Goal: Task Accomplishment & Management: Use online tool/utility

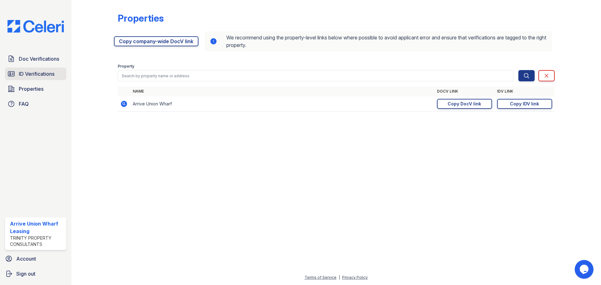
click at [31, 70] on span "ID Verifications" at bounding box center [37, 74] width 36 height 8
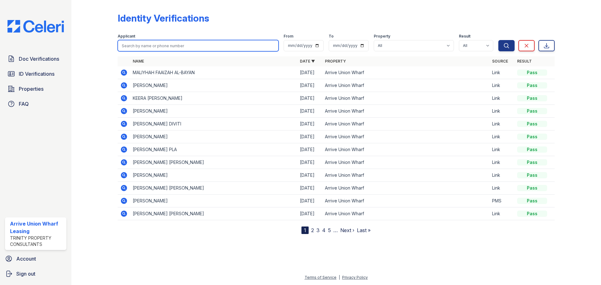
click at [175, 40] on input "search" at bounding box center [198, 45] width 161 height 11
type input "julia"
click at [499, 40] on button "Search" at bounding box center [507, 45] width 16 height 11
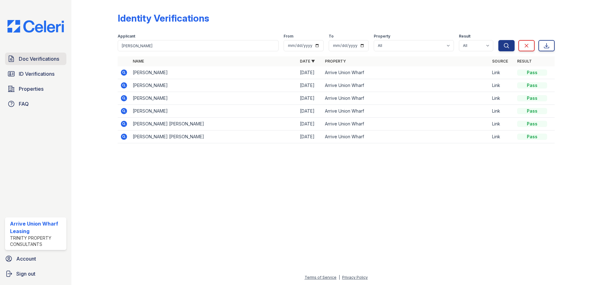
click at [32, 59] on span "Doc Verifications" at bounding box center [39, 59] width 40 height 8
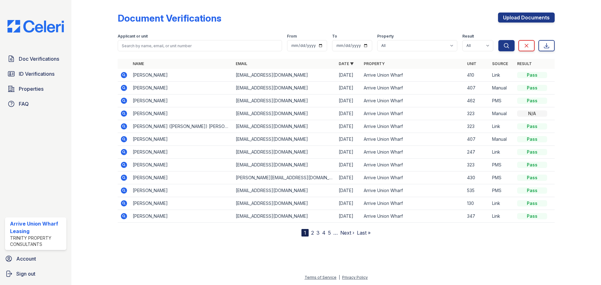
click at [124, 75] on icon at bounding box center [124, 75] width 2 height 2
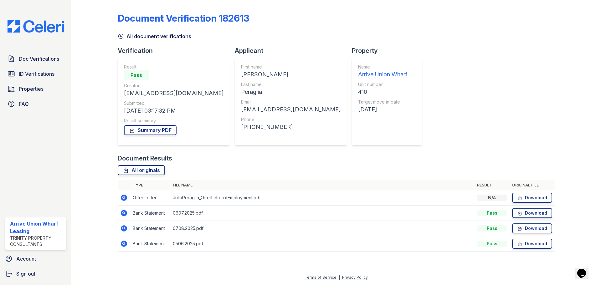
click at [126, 199] on icon at bounding box center [124, 198] width 6 height 6
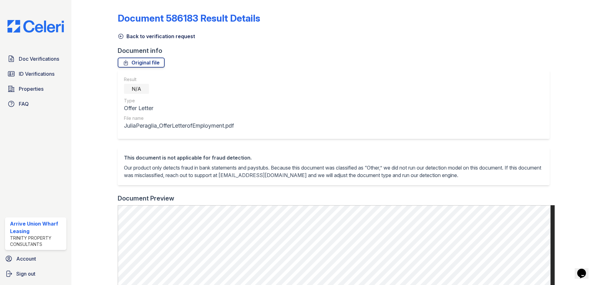
click at [121, 37] on icon at bounding box center [121, 36] width 6 height 6
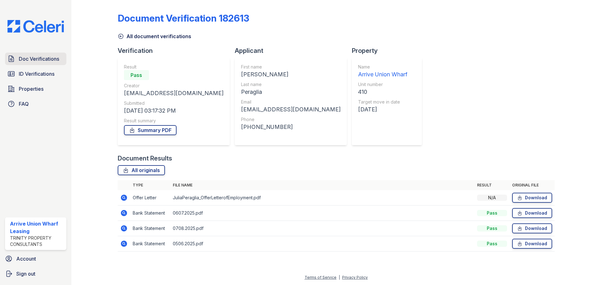
click at [41, 60] on span "Doc Verifications" at bounding box center [39, 59] width 40 height 8
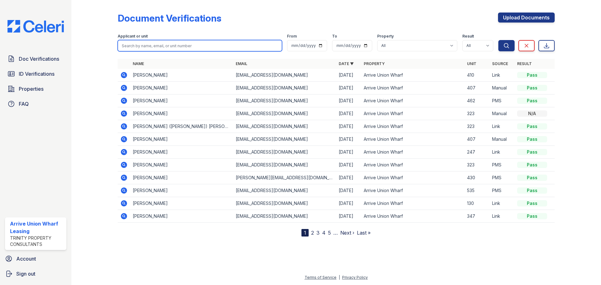
click at [182, 46] on input "search" at bounding box center [200, 45] width 164 height 11
type input "tabi"
click at [499, 40] on button "Search" at bounding box center [507, 45] width 16 height 11
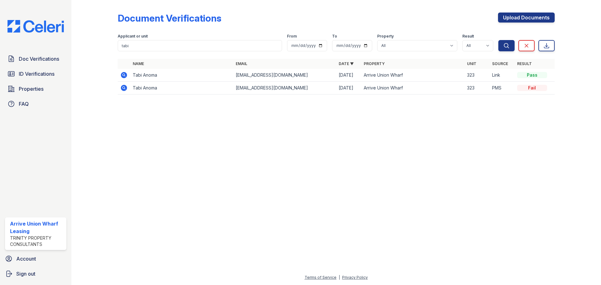
click at [124, 76] on icon at bounding box center [124, 75] width 6 height 6
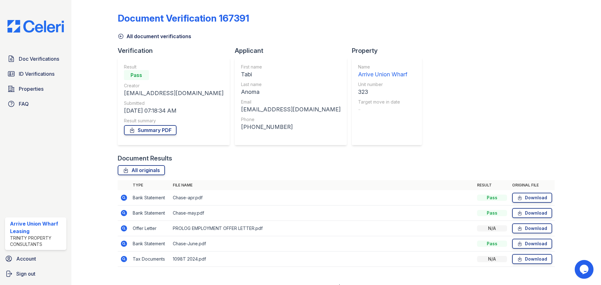
click at [123, 34] on icon at bounding box center [121, 36] width 6 height 6
